Goal: Transaction & Acquisition: Purchase product/service

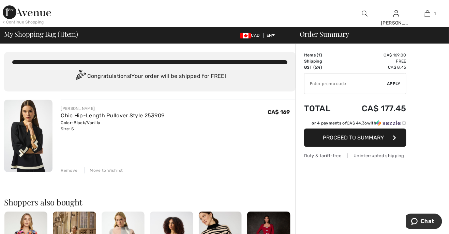
click at [364, 10] on img at bounding box center [365, 14] width 6 height 8
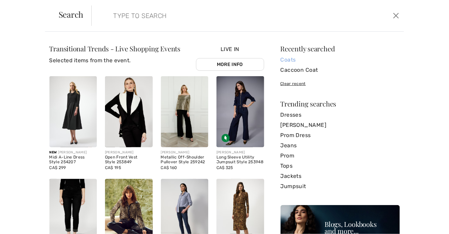
click at [288, 61] on link "Coats" at bounding box center [339, 60] width 119 height 10
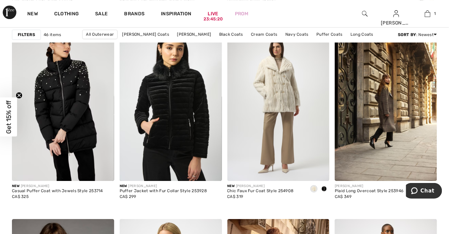
scroll to position [488, 0]
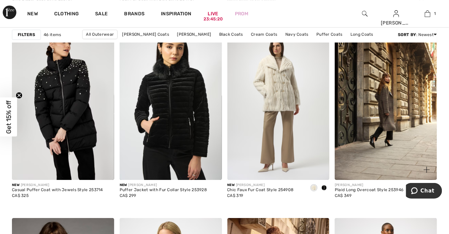
click at [391, 128] on img at bounding box center [386, 103] width 102 height 153
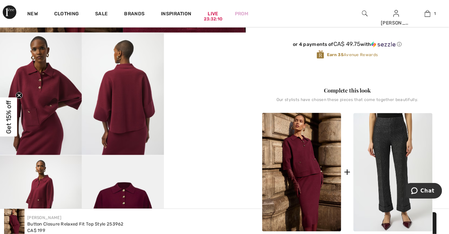
scroll to position [221, 0]
